Goal: Task Accomplishment & Management: Use online tool/utility

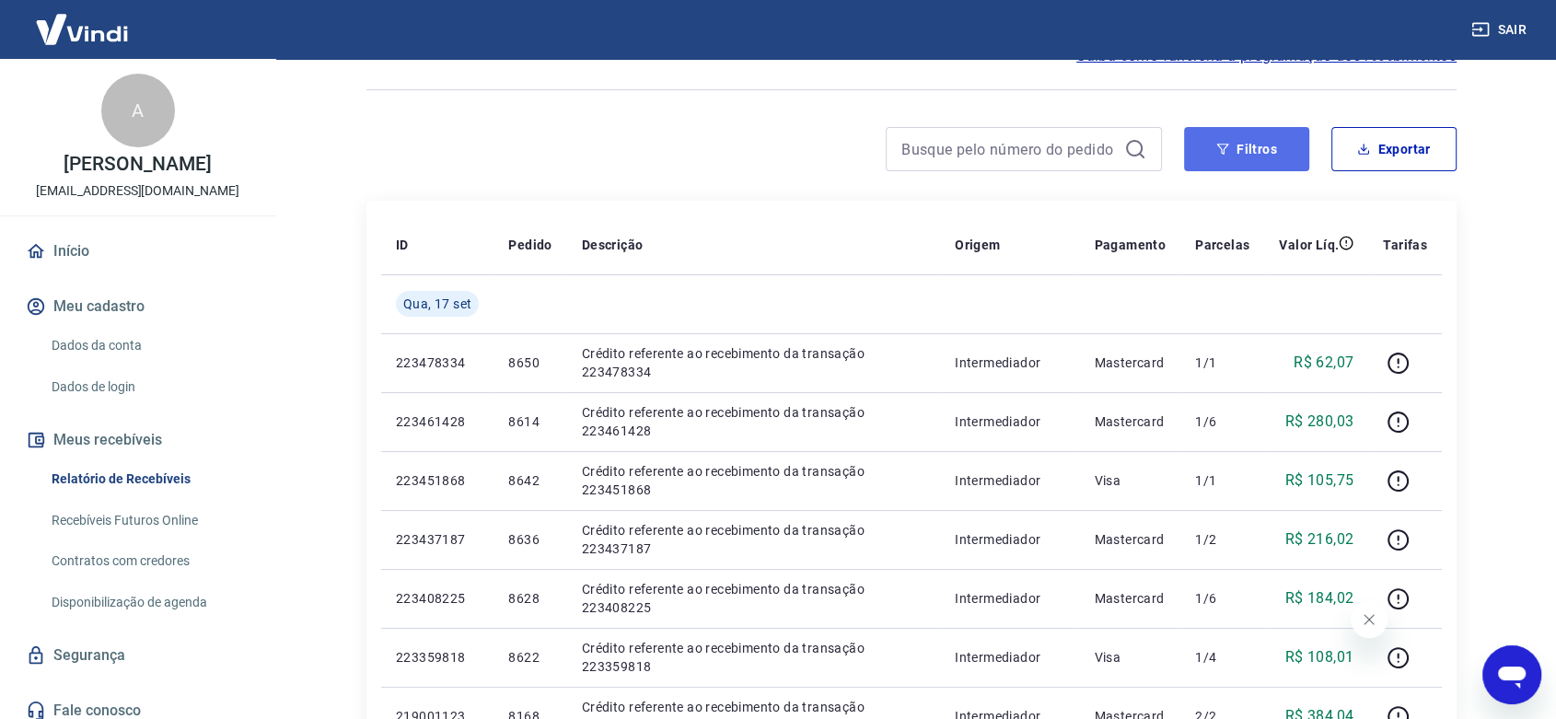
click at [1251, 136] on button "Filtros" at bounding box center [1246, 149] width 125 height 44
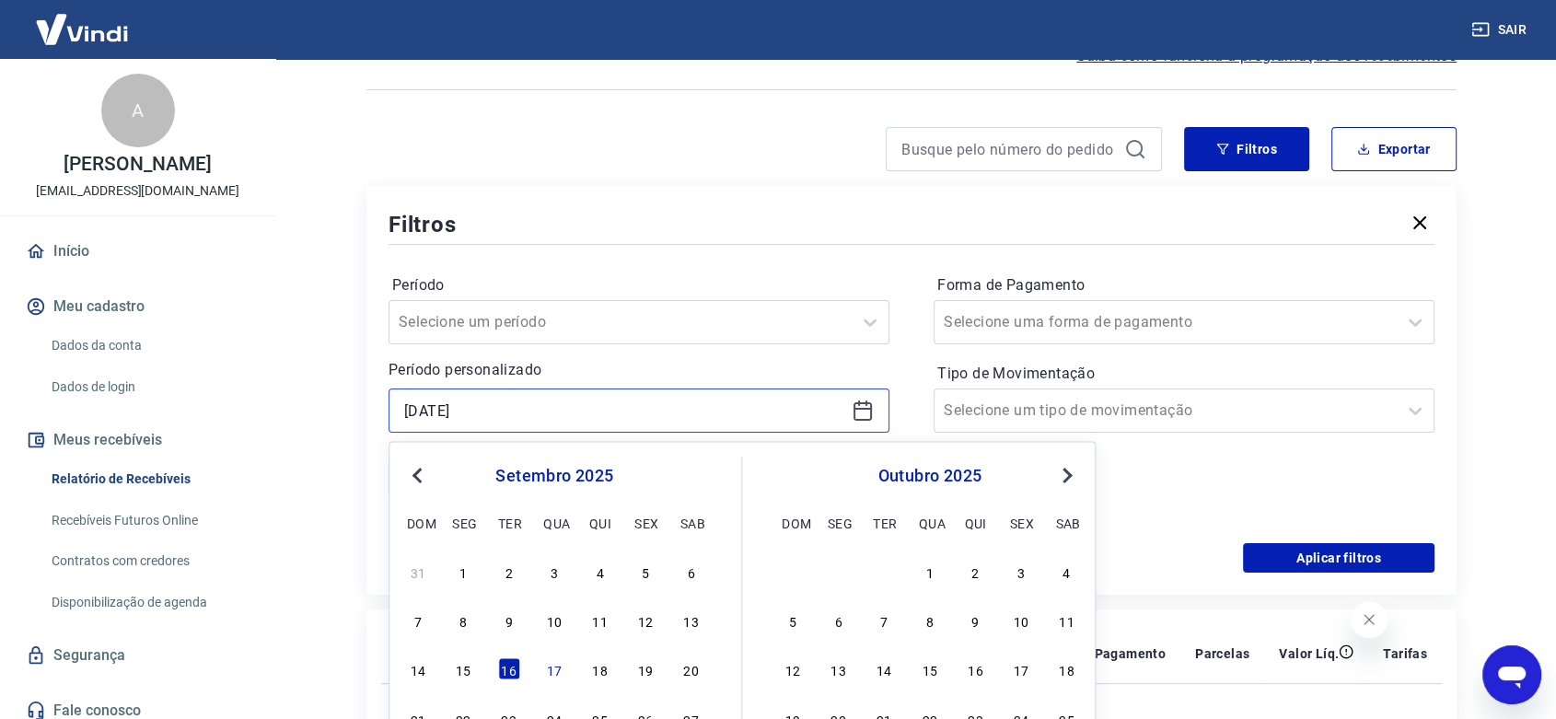
click at [475, 409] on input "[DATE]" at bounding box center [624, 411] width 440 height 28
click at [550, 668] on div "17" at bounding box center [554, 669] width 22 height 22
type input "[DATE]"
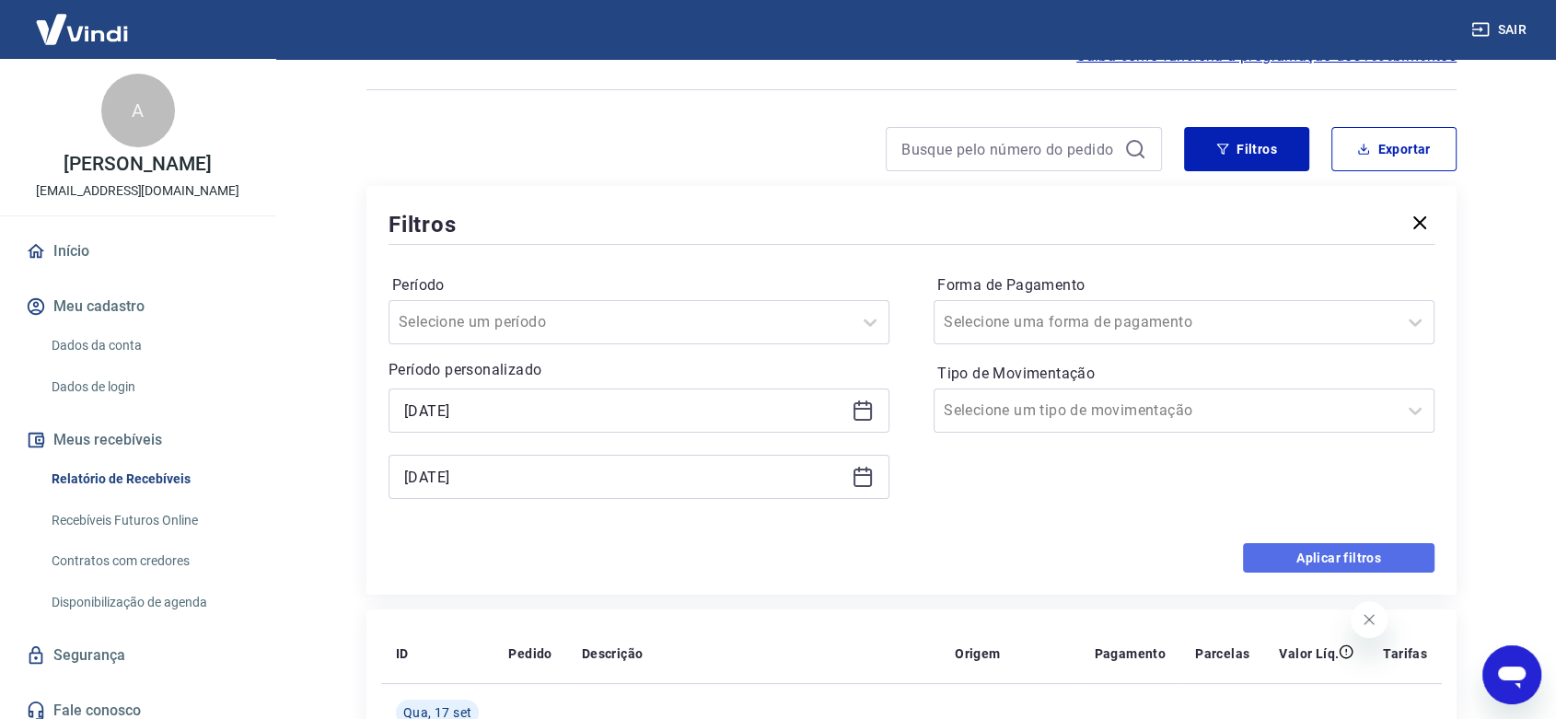
click at [1324, 550] on button "Aplicar filtros" at bounding box center [1338, 557] width 191 height 29
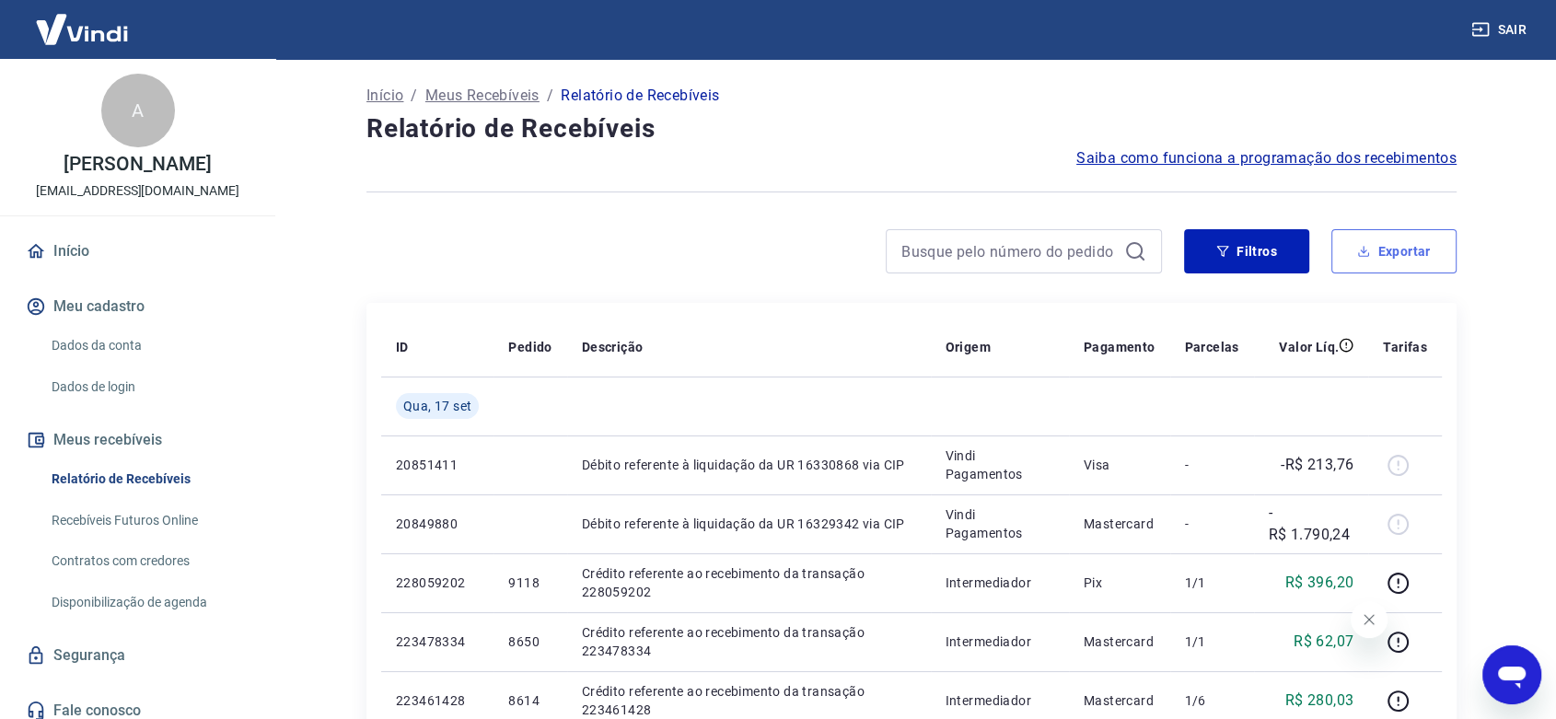
click at [1403, 239] on button "Exportar" at bounding box center [1393, 251] width 125 height 44
type input "[DATE]"
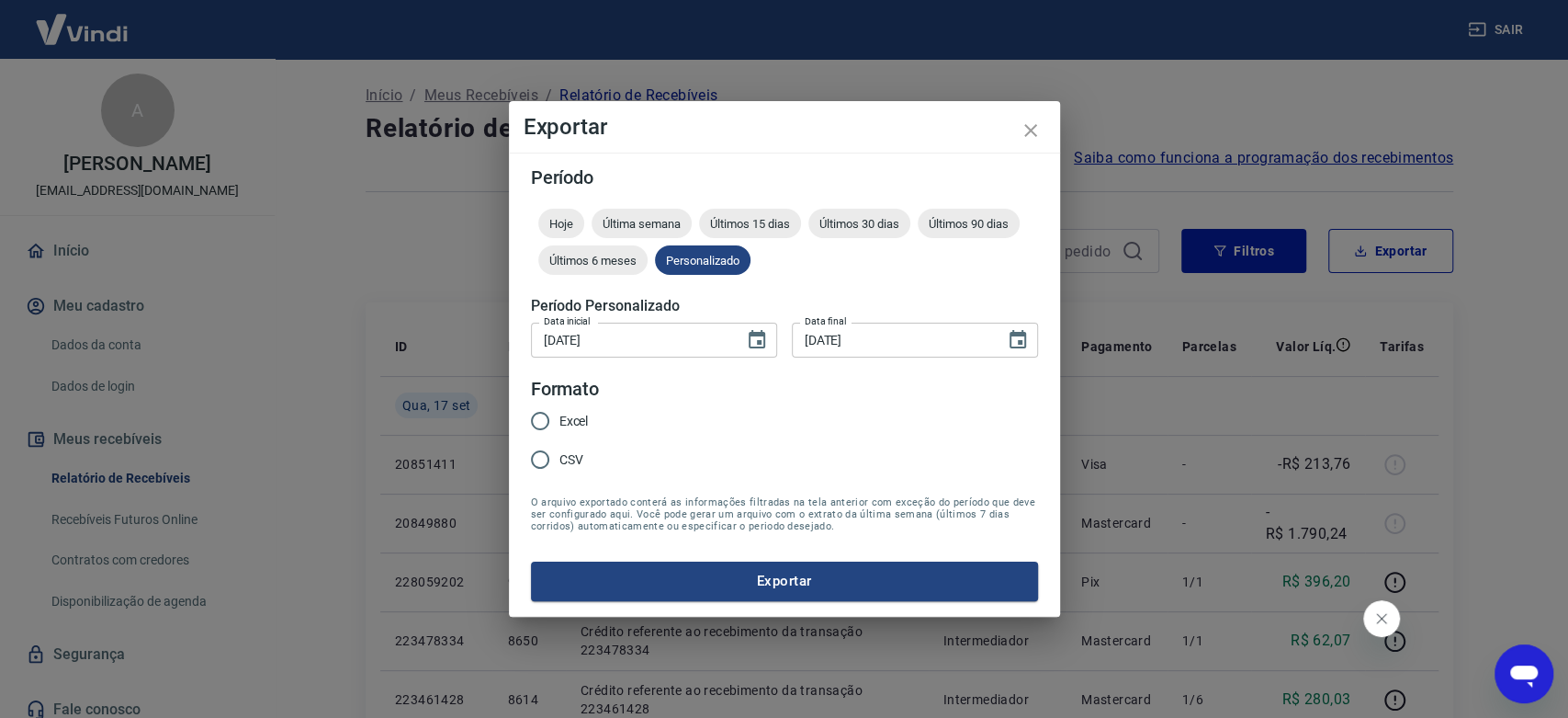
click at [563, 422] on span "Excel" at bounding box center [574, 420] width 29 height 19
click at [560, 422] on input "Excel" at bounding box center [540, 420] width 39 height 39
radio input "true"
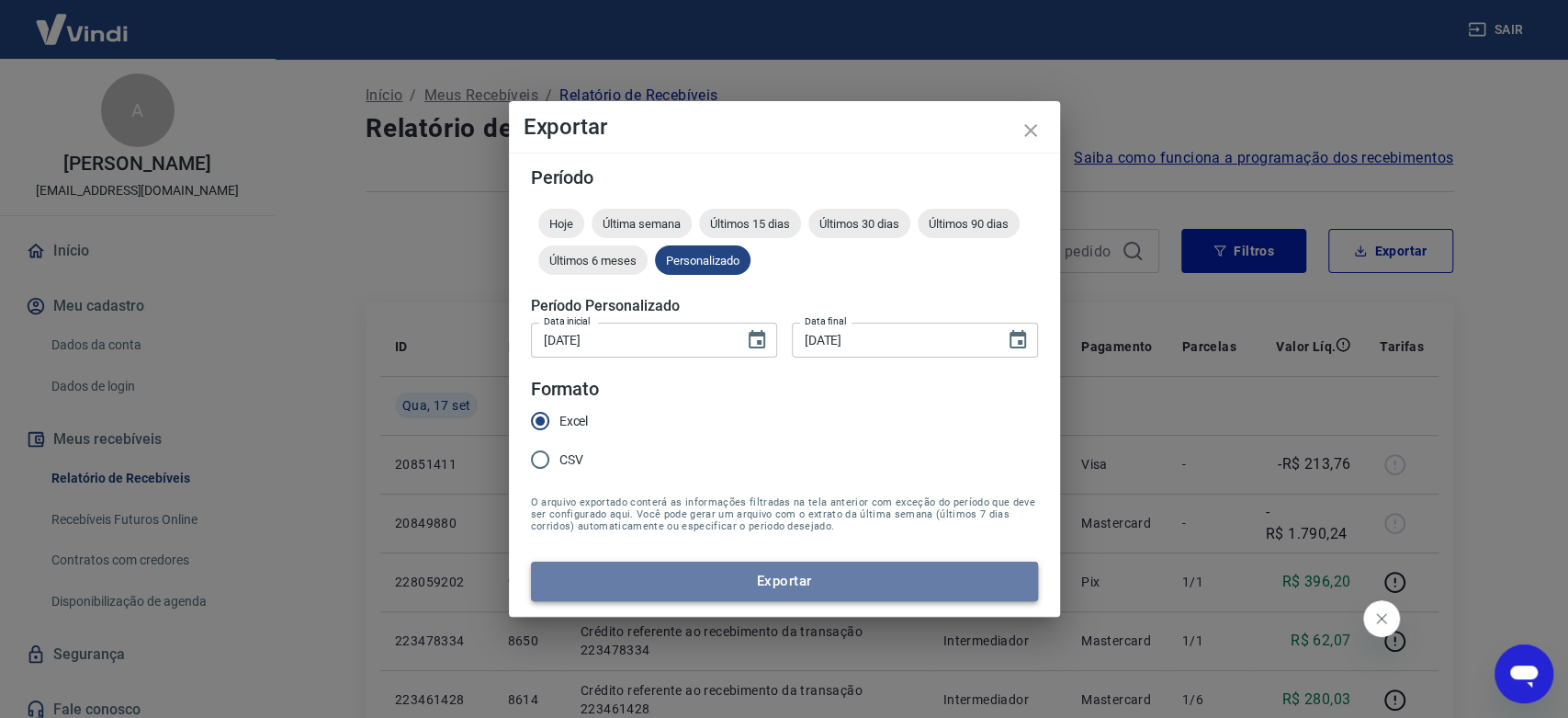
click at [744, 578] on button "Exportar" at bounding box center [784, 580] width 507 height 39
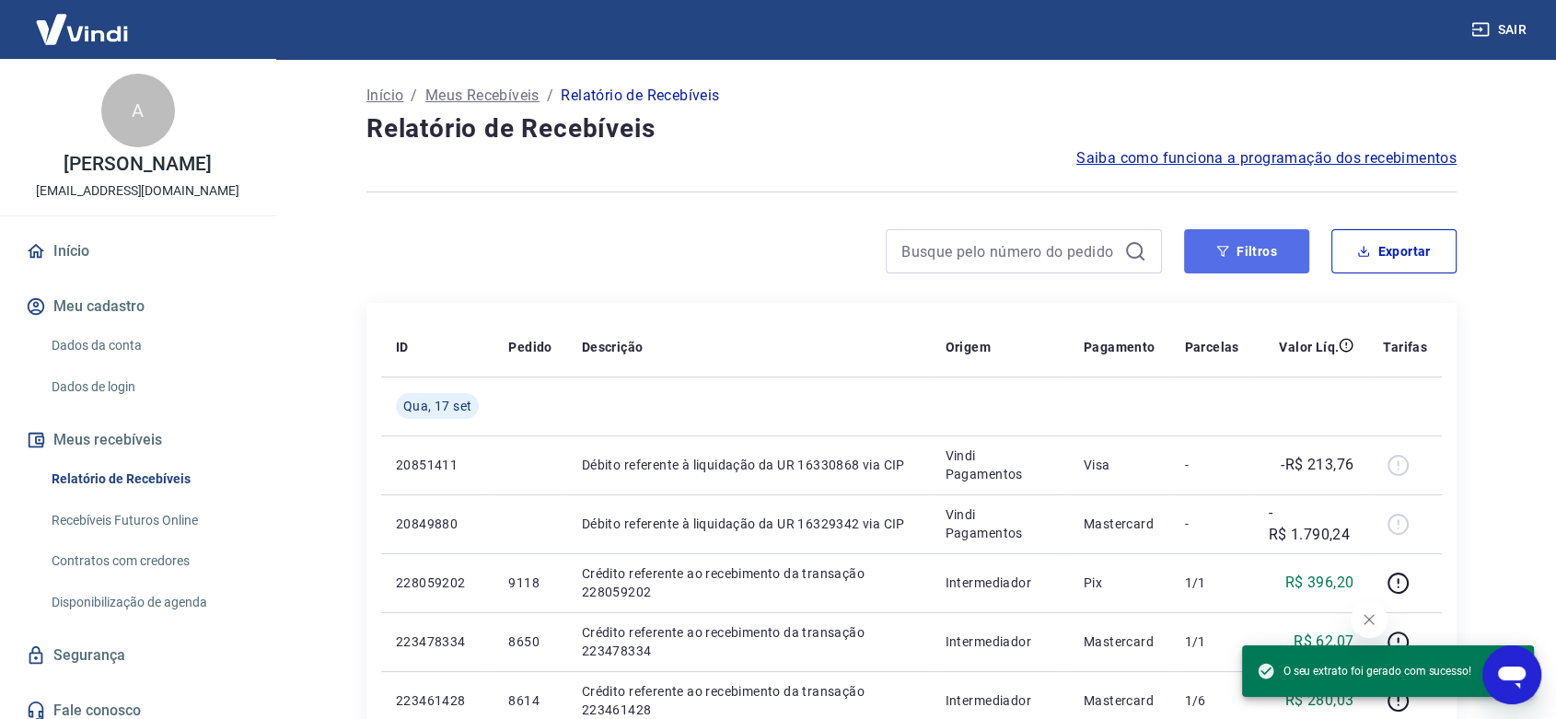
click at [1250, 252] on button "Filtros" at bounding box center [1246, 251] width 125 height 44
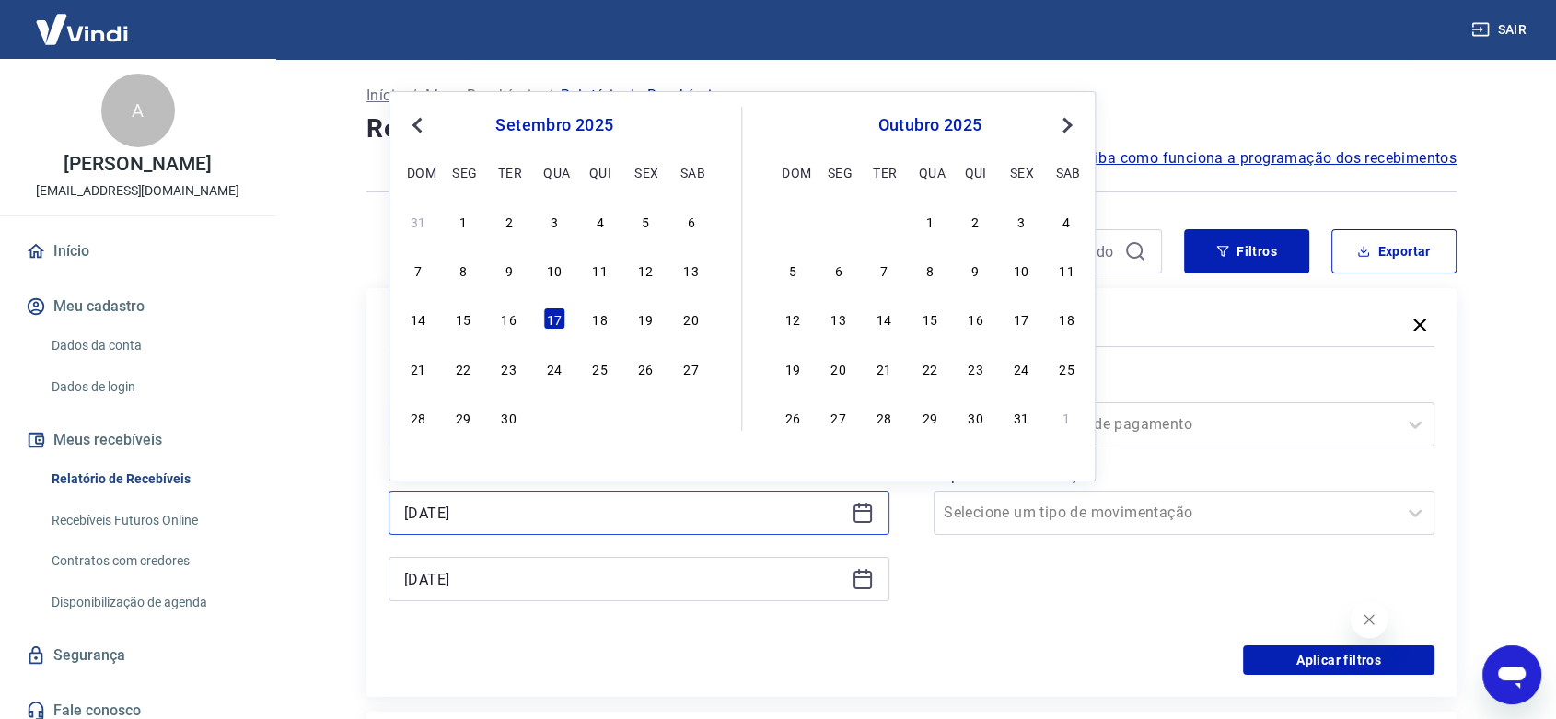
click at [433, 512] on input "[DATE]" at bounding box center [624, 513] width 440 height 28
click at [511, 317] on div "16" at bounding box center [509, 318] width 22 height 22
type input "[DATE]"
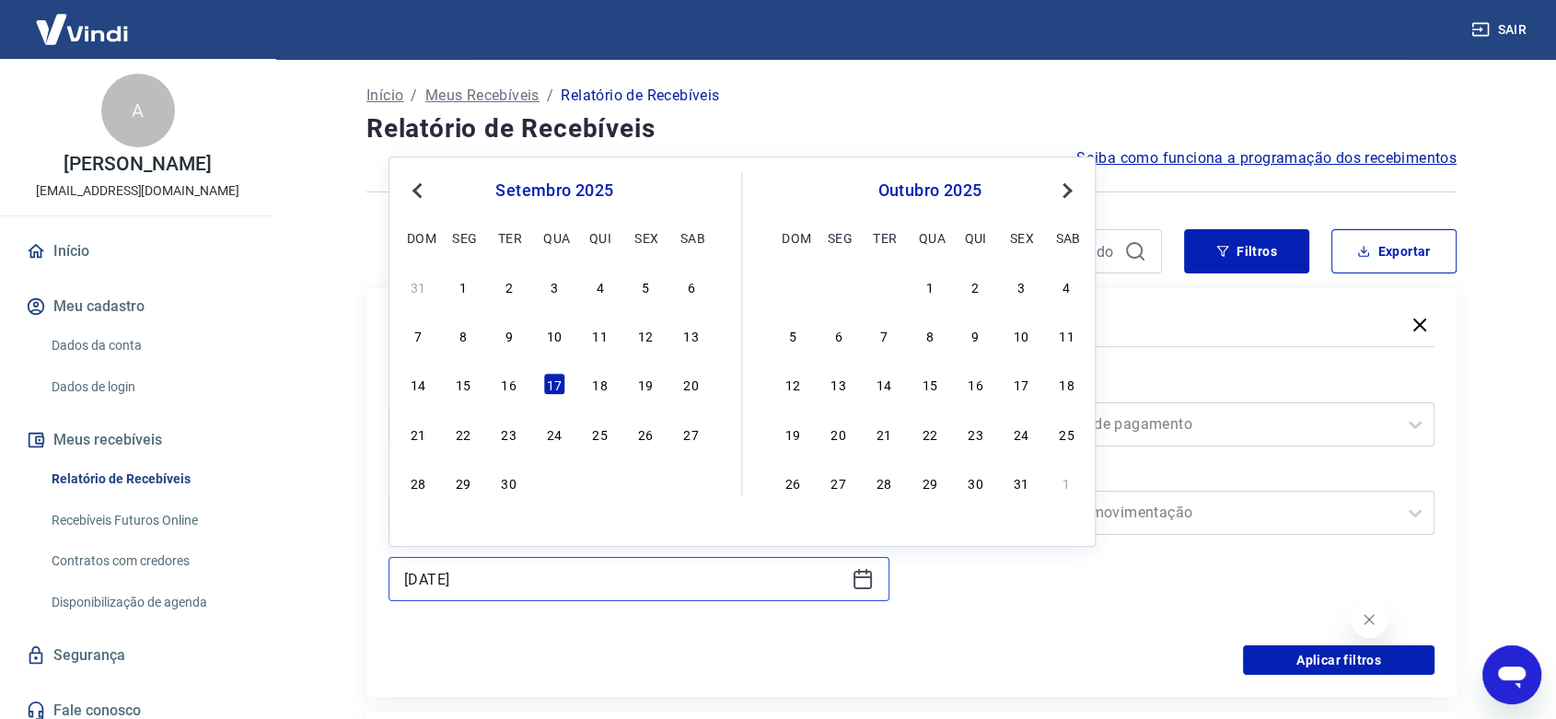
click at [433, 565] on input "[DATE]" at bounding box center [624, 579] width 440 height 28
click at [511, 386] on div "16" at bounding box center [509, 385] width 22 height 22
type input "[DATE]"
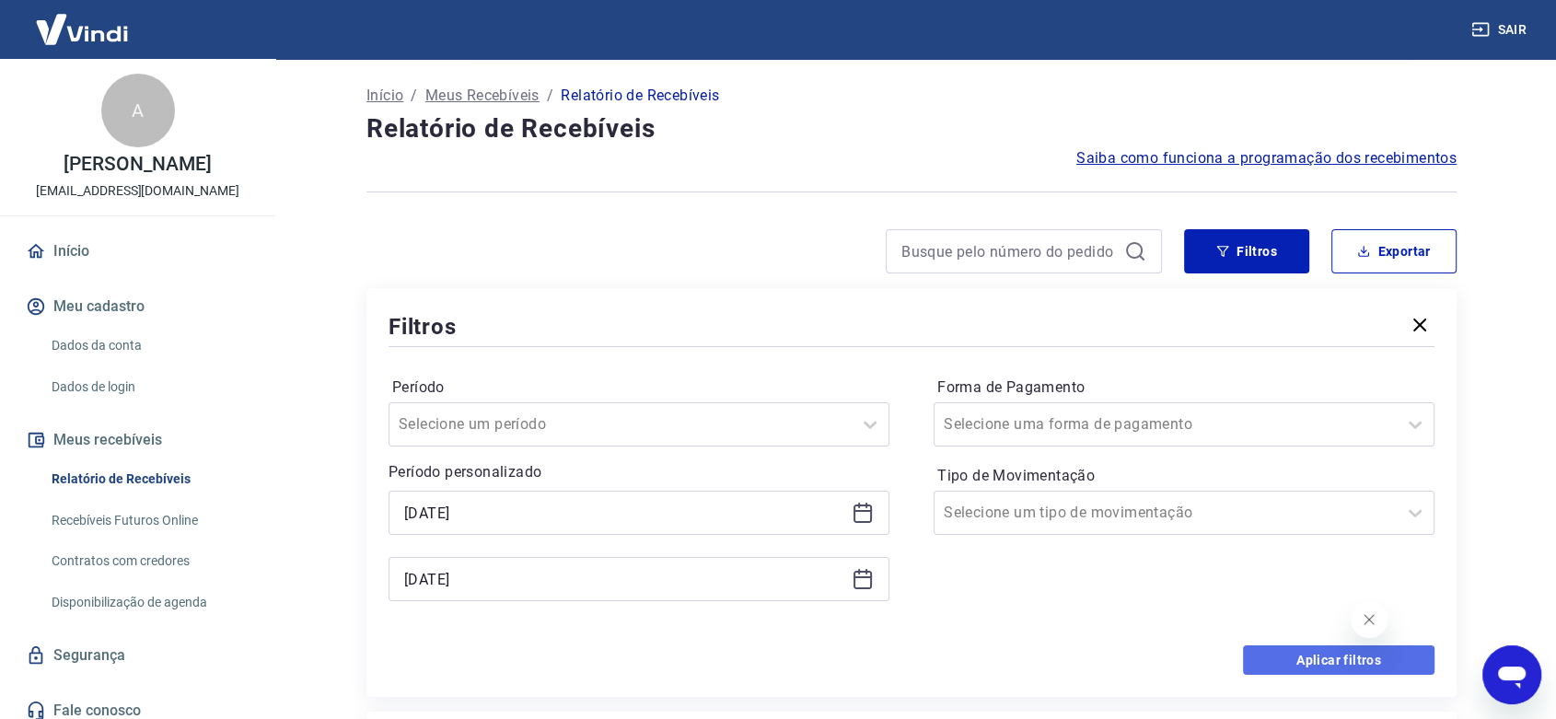
click at [1307, 667] on button "Aplicar filtros" at bounding box center [1338, 659] width 191 height 29
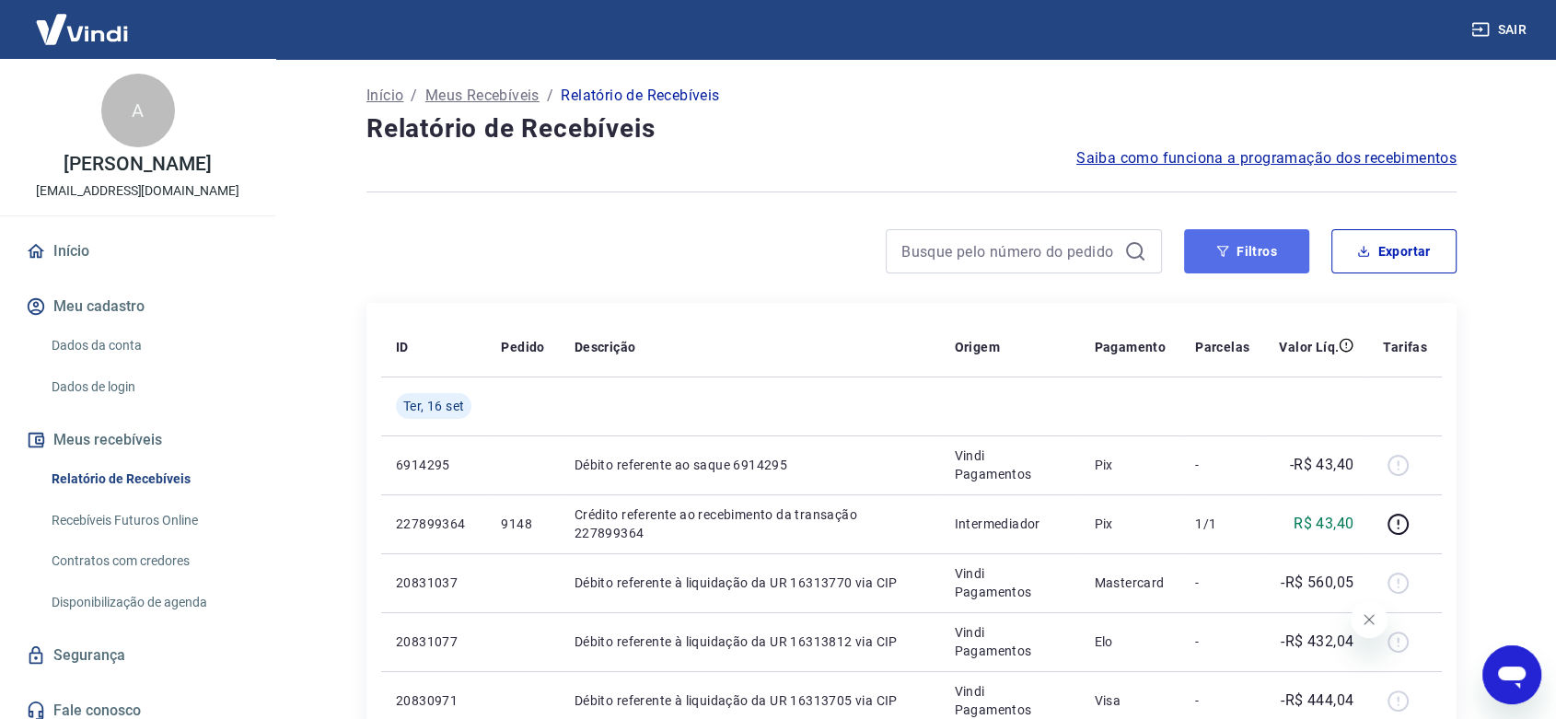
click at [1243, 262] on button "Filtros" at bounding box center [1246, 251] width 125 height 44
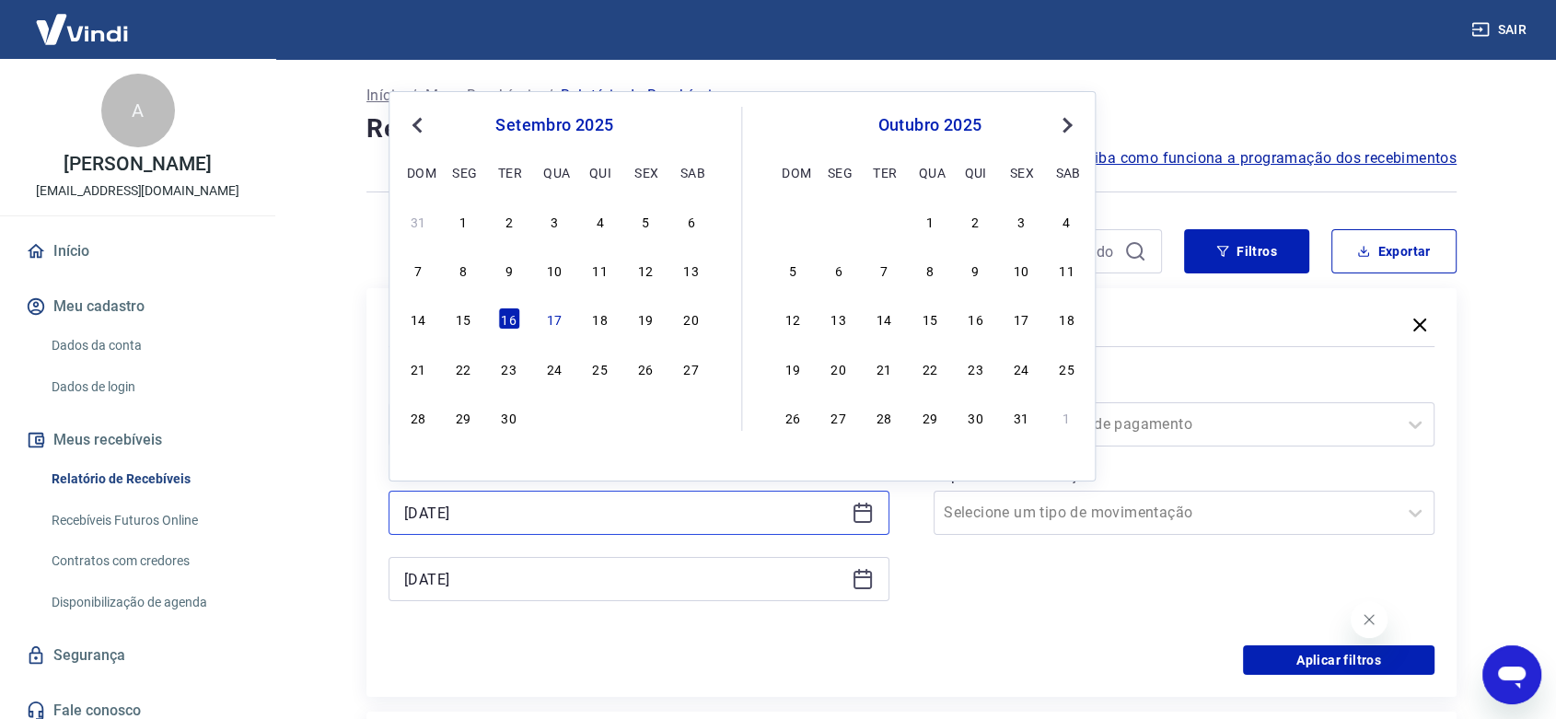
click at [503, 519] on input "[DATE]" at bounding box center [624, 513] width 440 height 28
click at [560, 316] on div "17" at bounding box center [554, 318] width 22 height 22
type input "[DATE]"
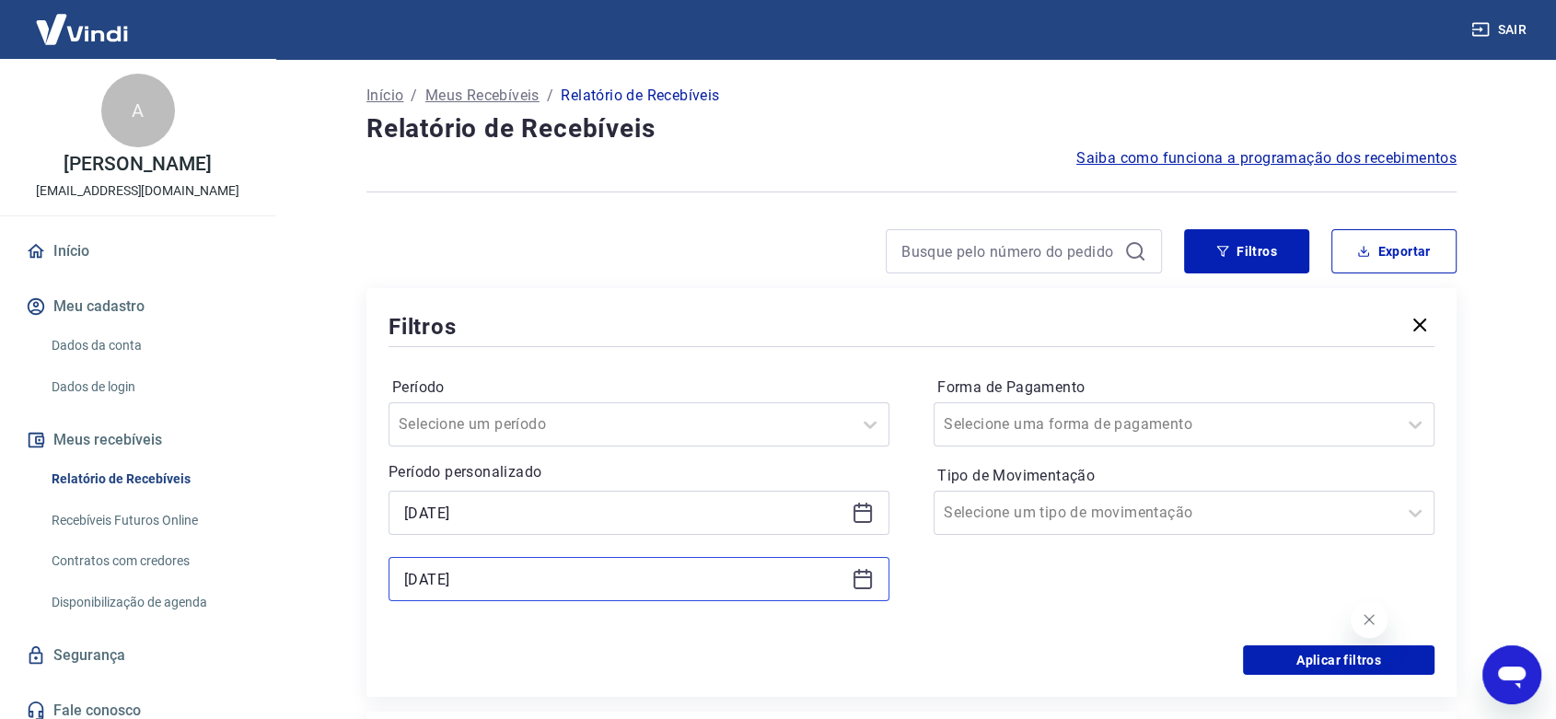
click at [473, 579] on input "[DATE]" at bounding box center [624, 579] width 440 height 28
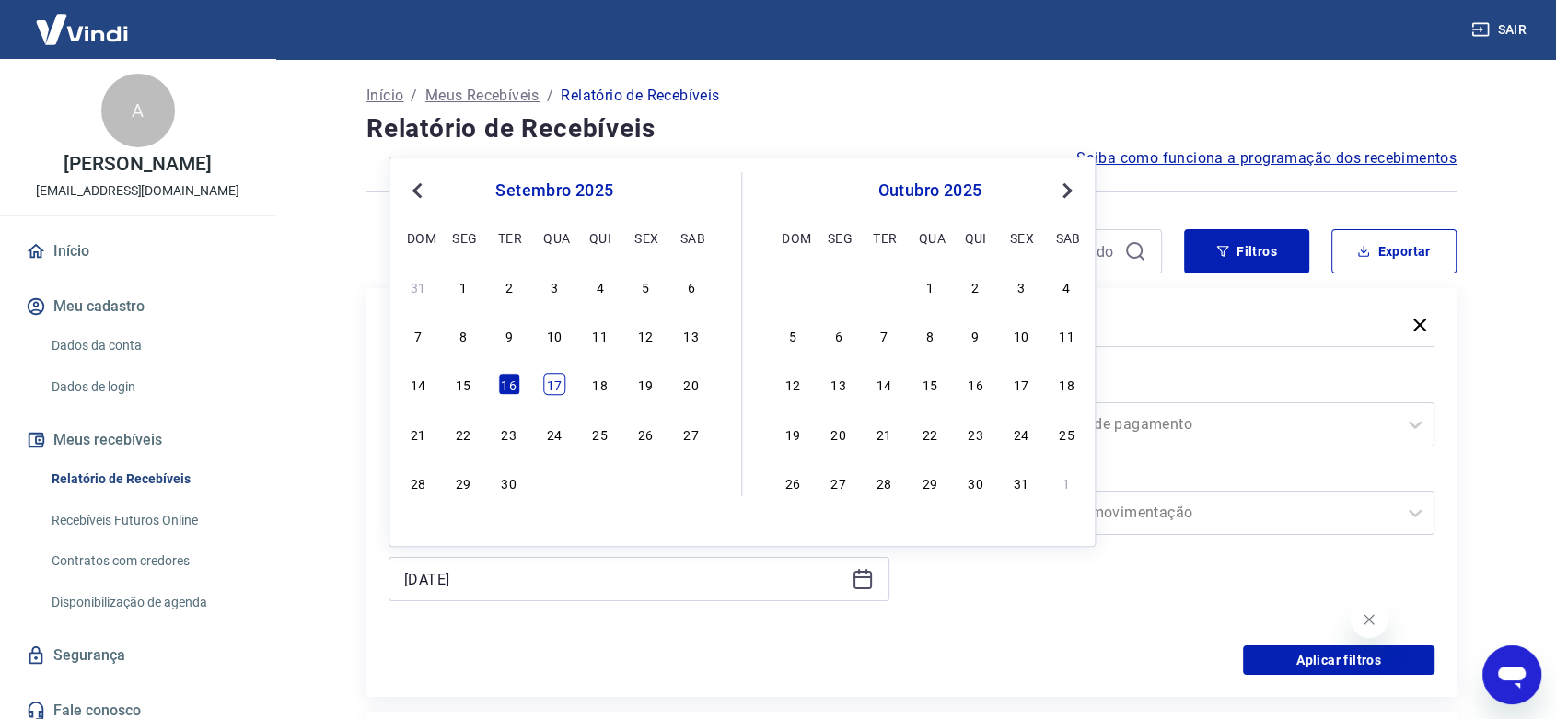
click at [553, 381] on div "17" at bounding box center [554, 385] width 22 height 22
type input "[DATE]"
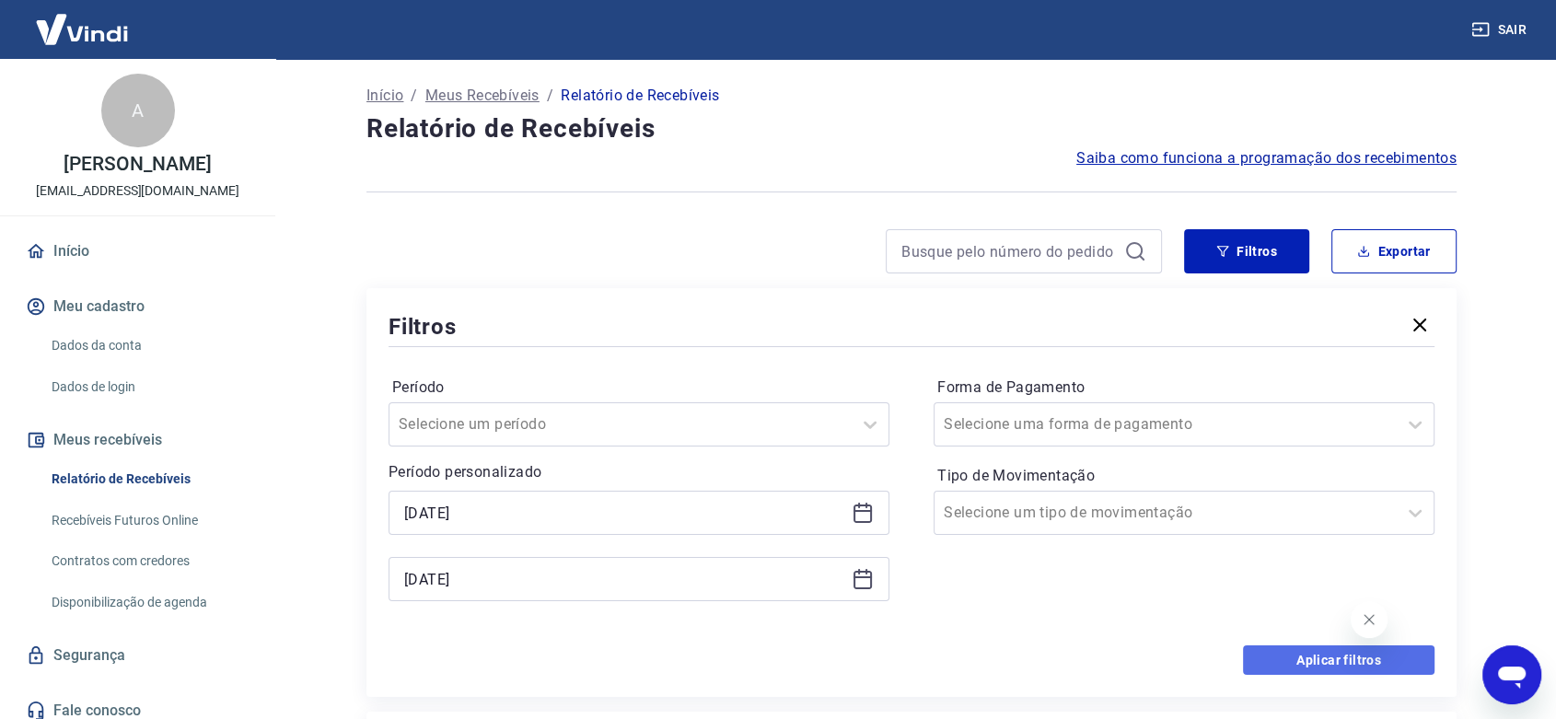
click at [1309, 655] on button "Aplicar filtros" at bounding box center [1338, 659] width 191 height 29
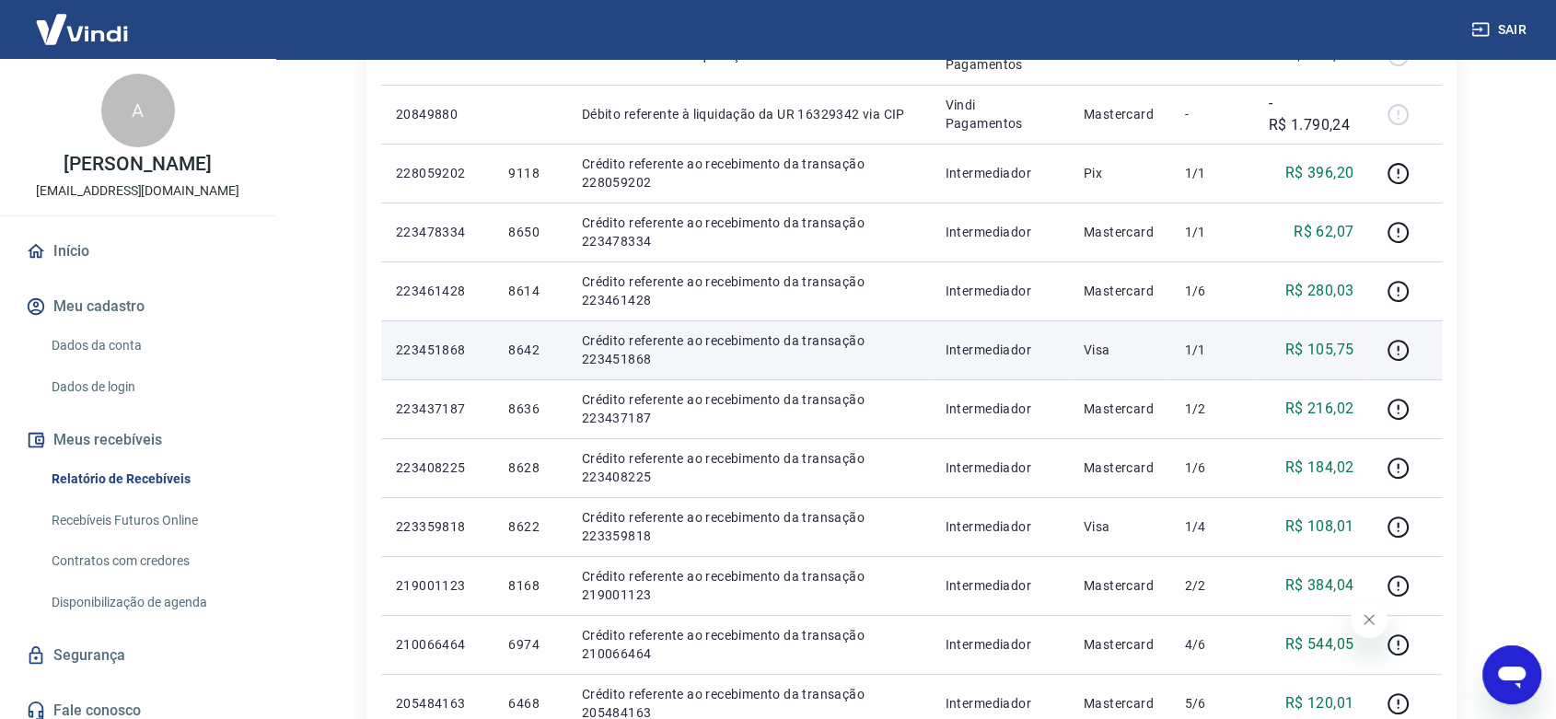
scroll to position [409, 0]
